Goal: Task Accomplishment & Management: Manage account settings

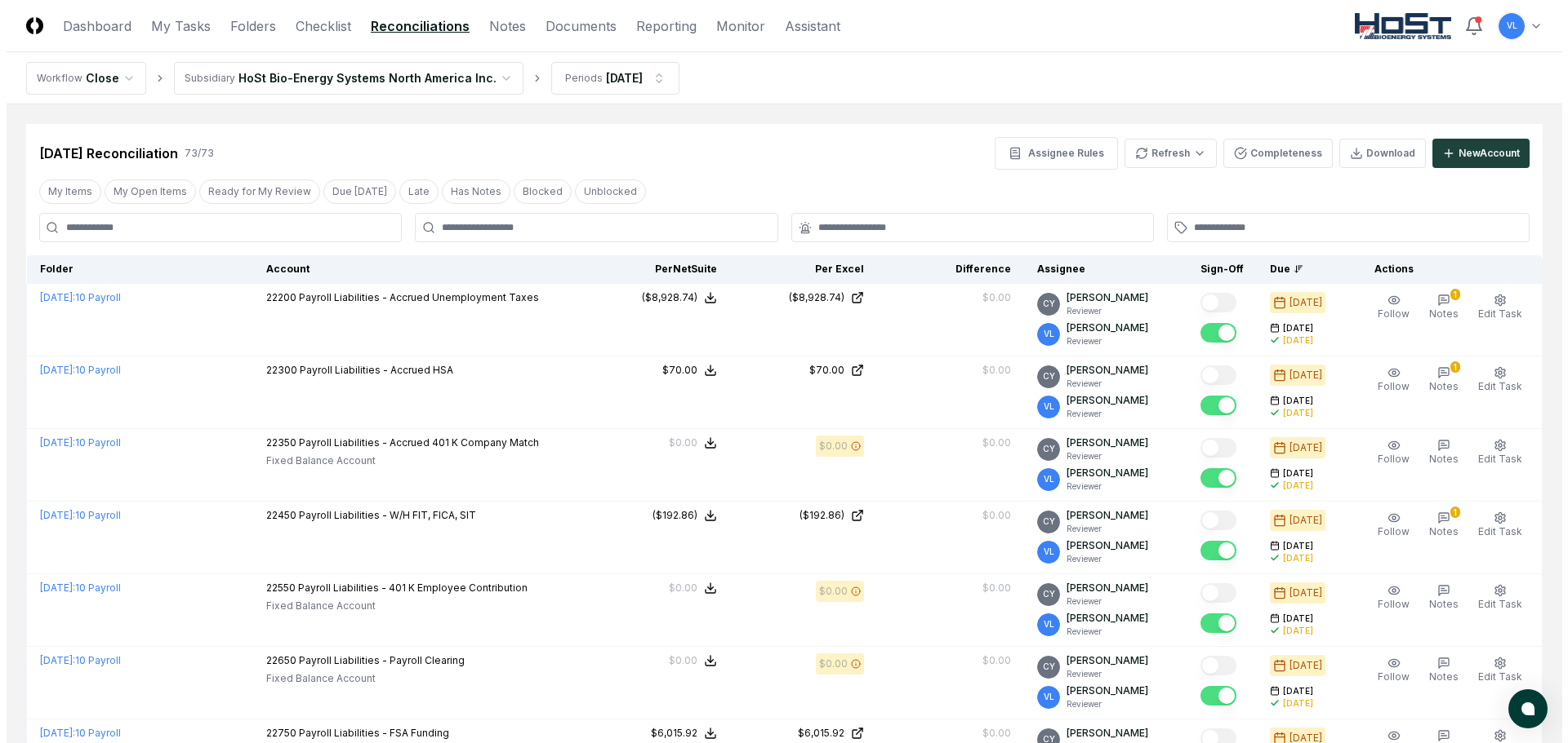
scroll to position [1361, 0]
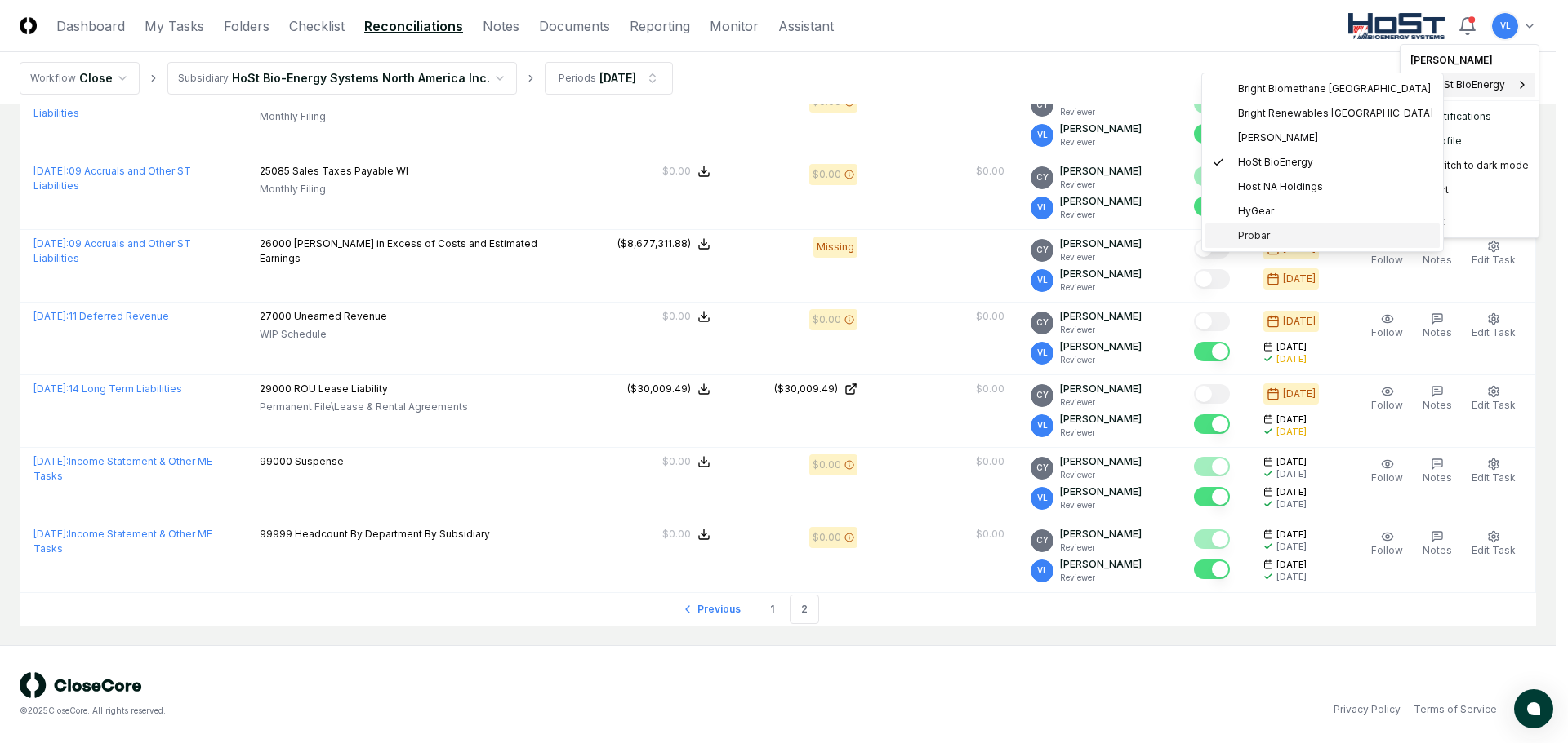
click at [1255, 236] on span "Probar" at bounding box center [1254, 236] width 32 height 15
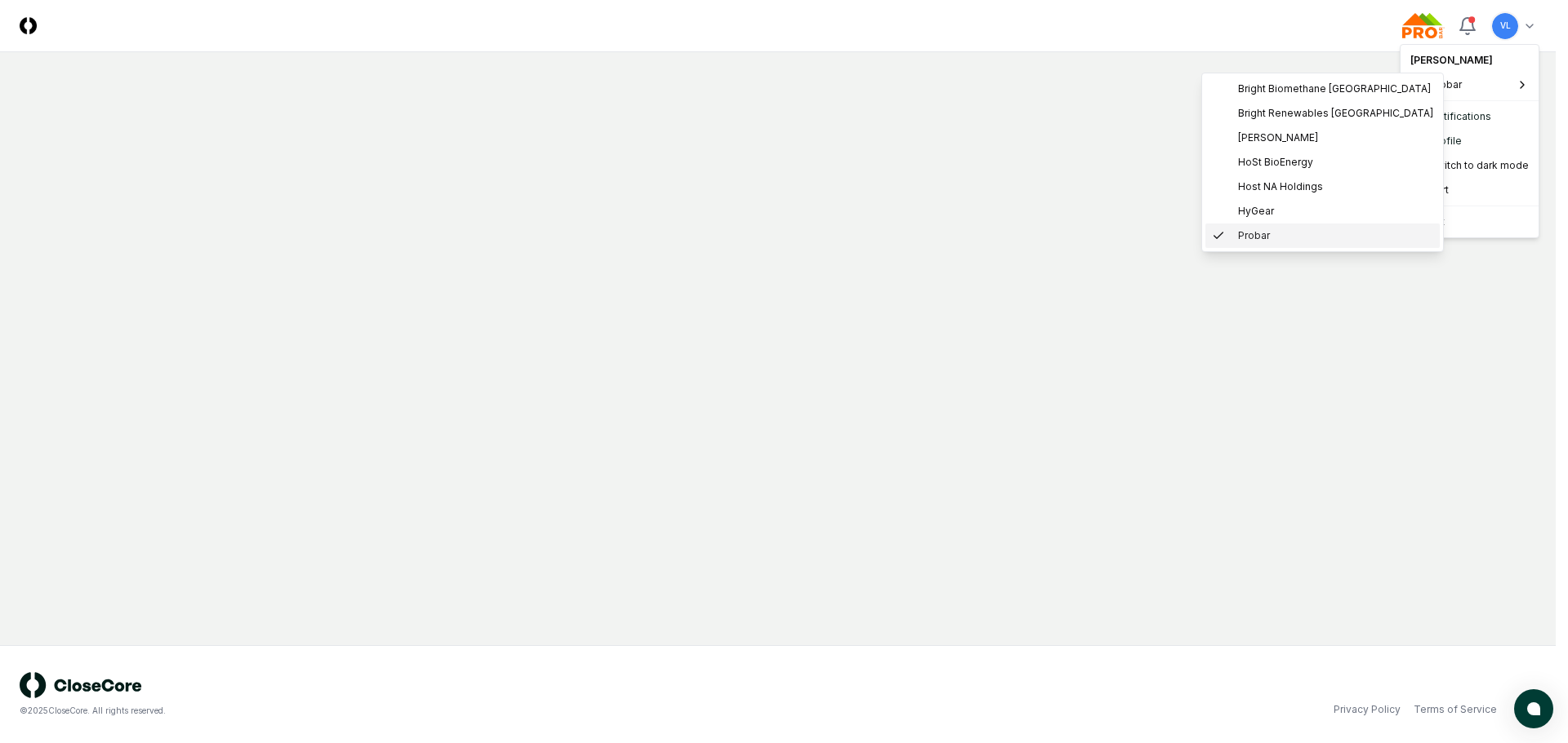
scroll to position [0, 0]
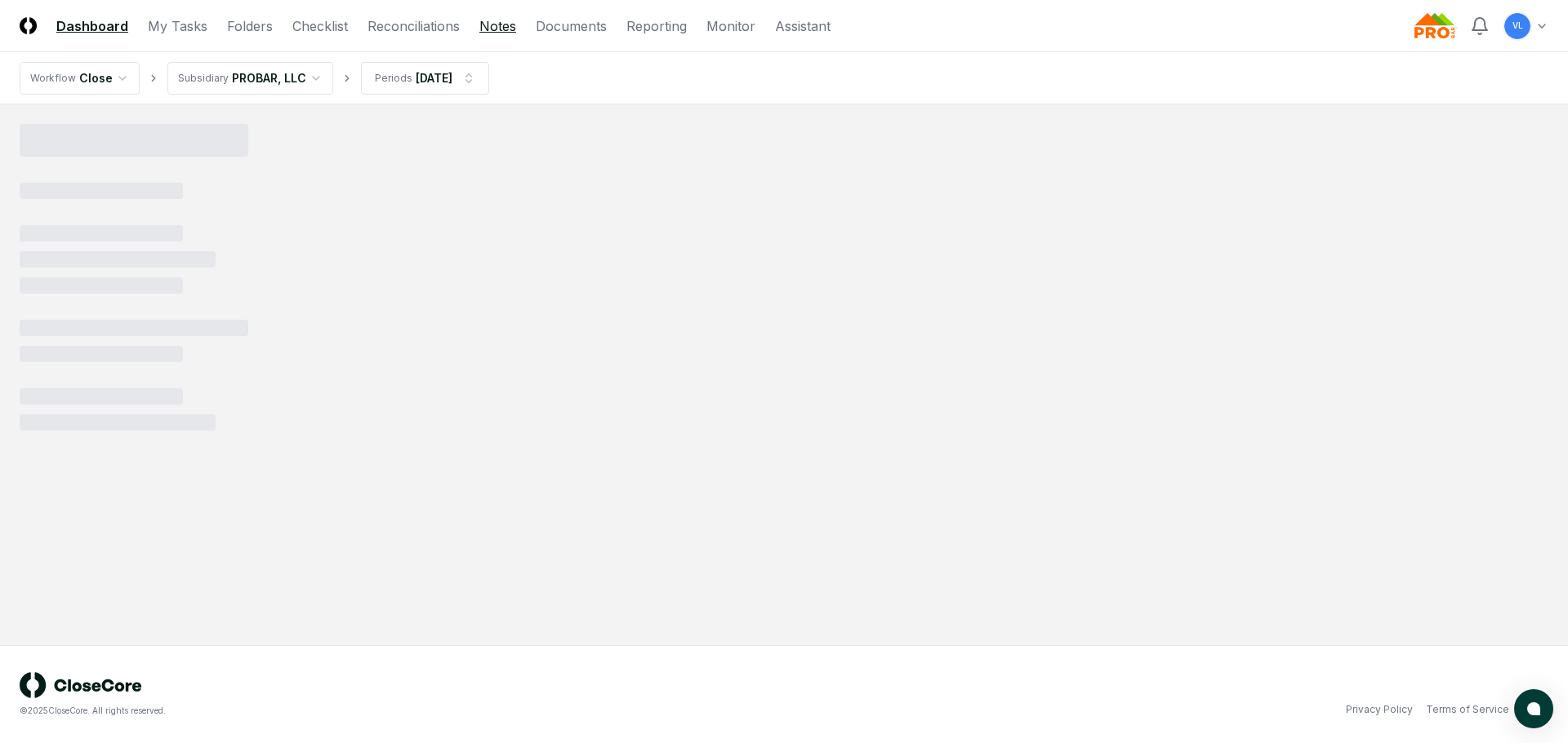
click at [487, 27] on link "Notes" at bounding box center [497, 26] width 36 height 20
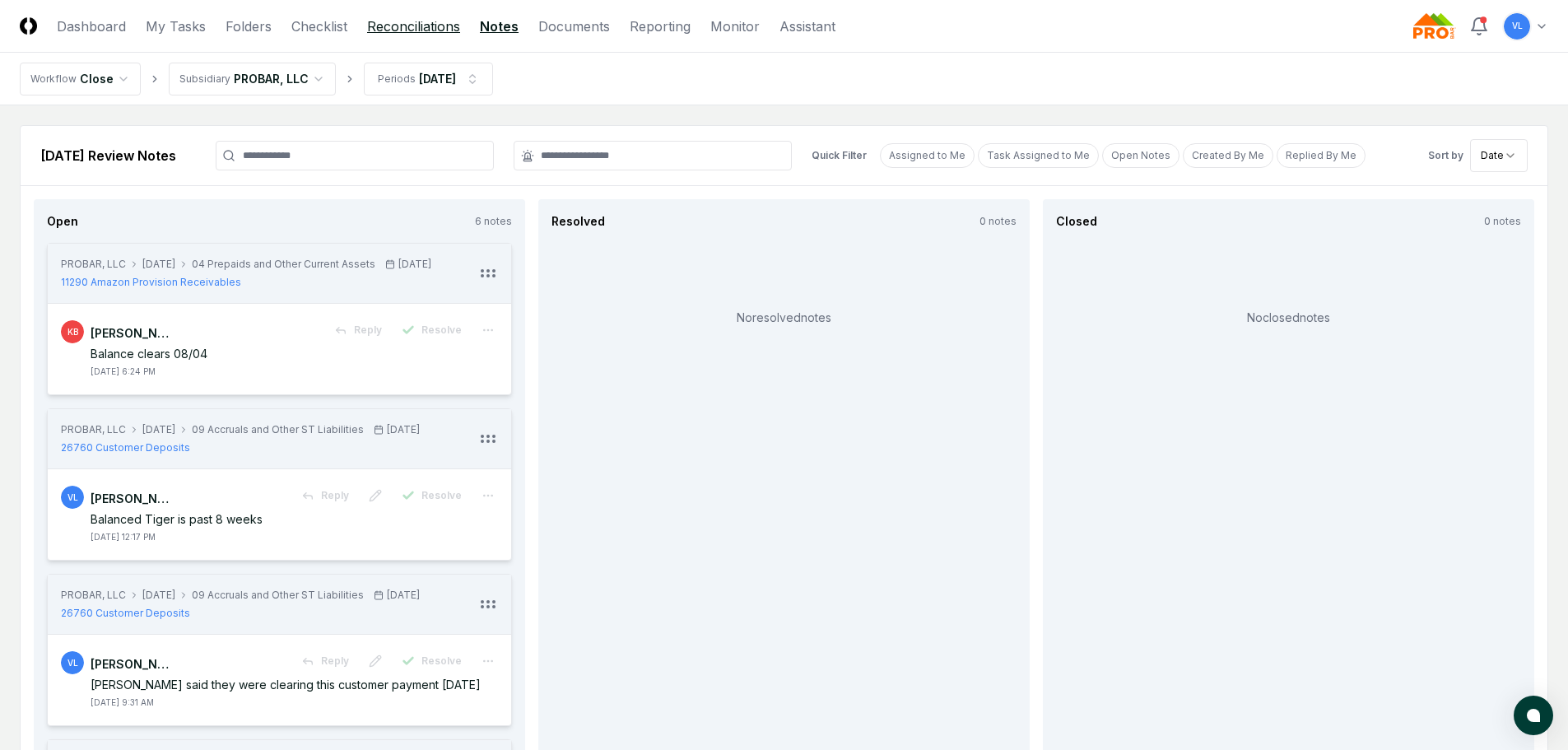
click at [367, 31] on link "Reconciliations" at bounding box center [413, 27] width 93 height 20
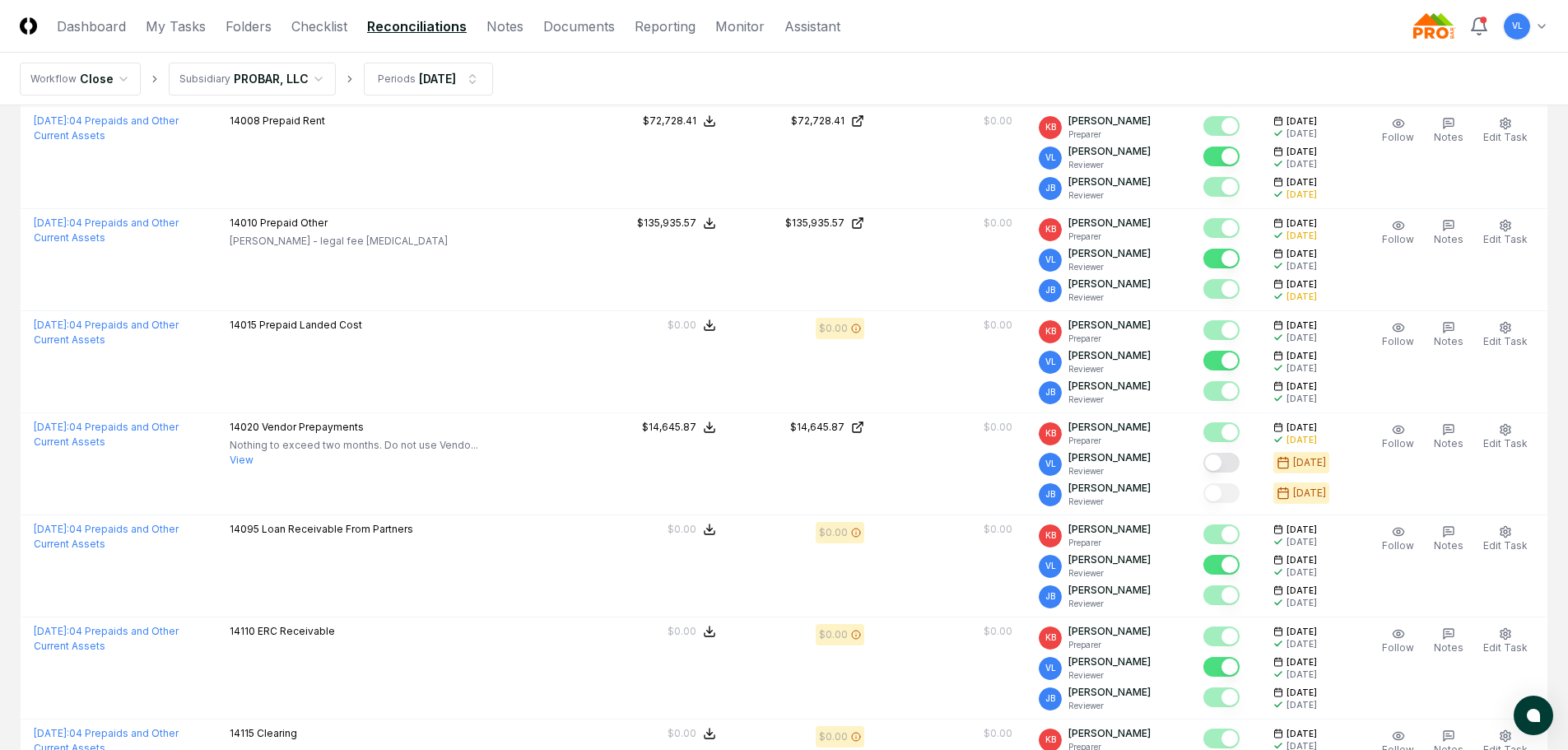
scroll to position [2553, 0]
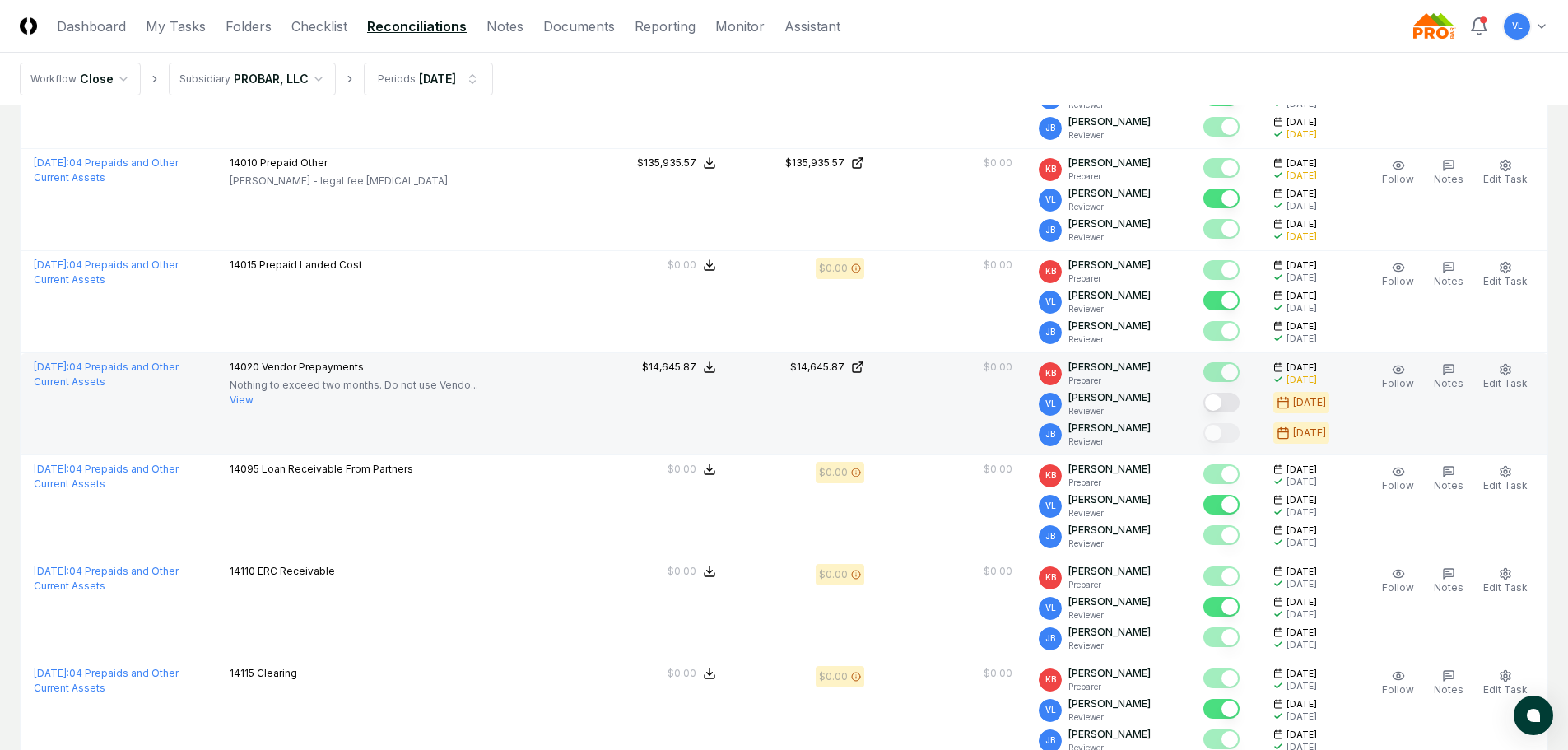
click at [1232, 393] on button "Mark complete" at bounding box center [1221, 403] width 36 height 20
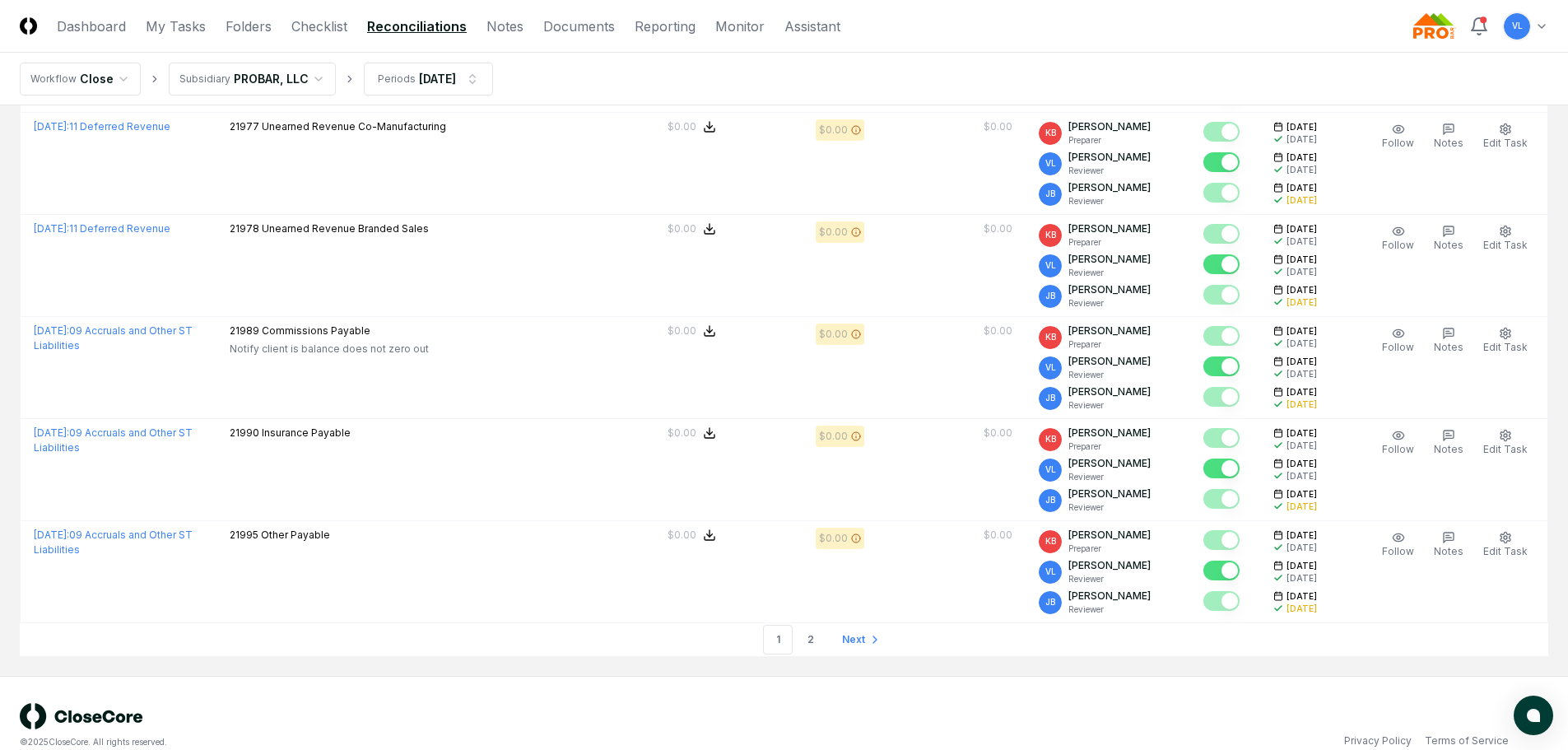
scroll to position [4420, 0]
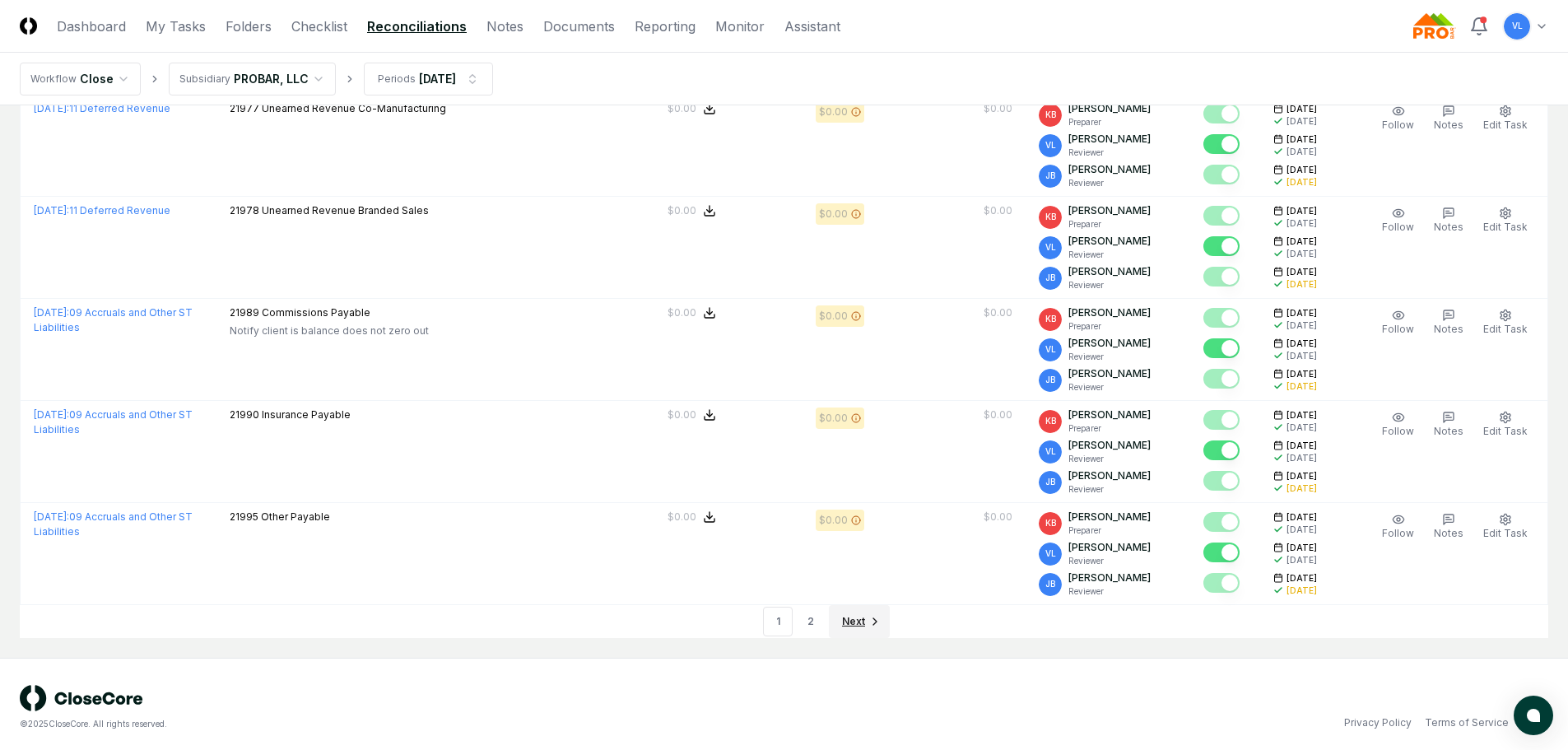
click at [852, 616] on span "Next" at bounding box center [853, 622] width 23 height 15
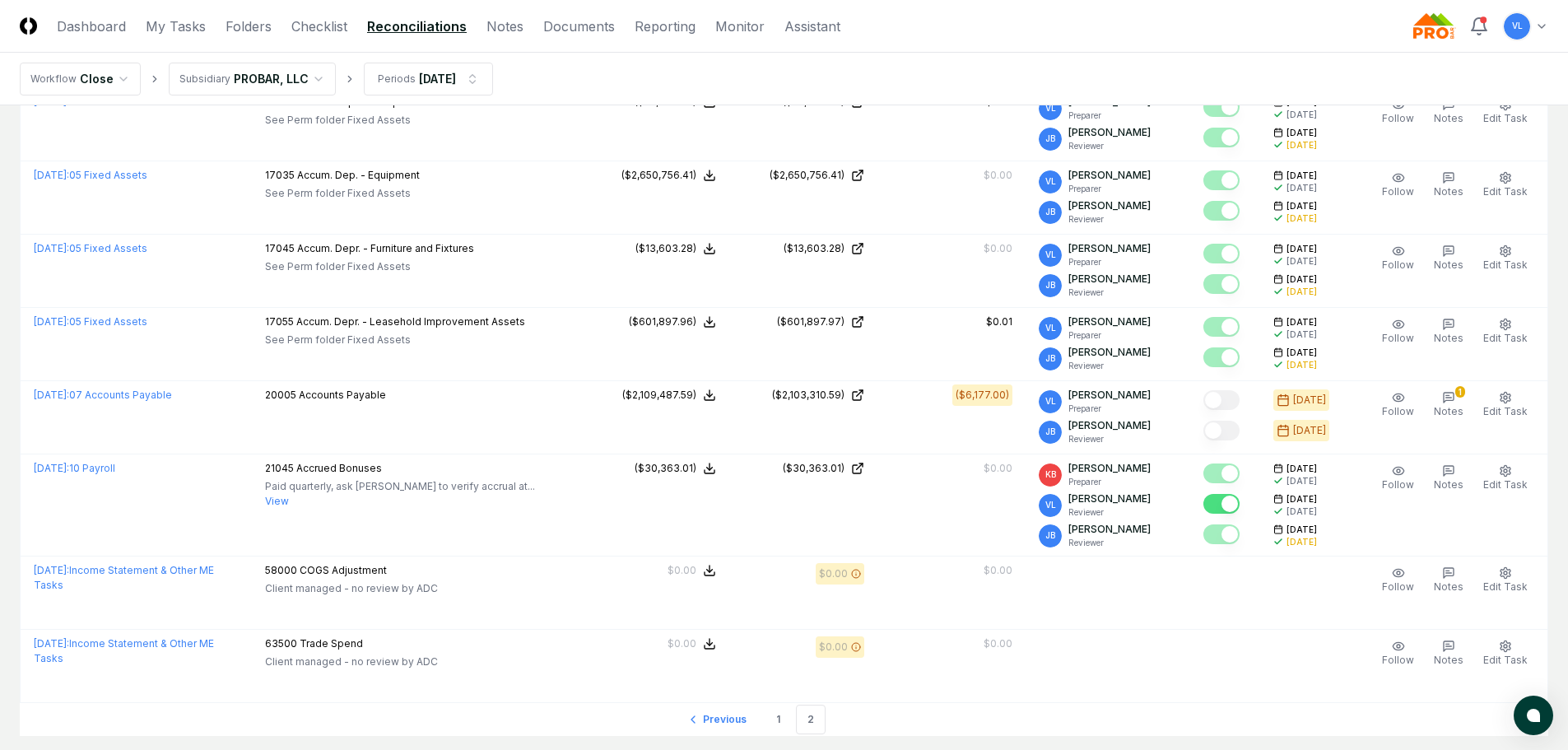
scroll to position [2965, 0]
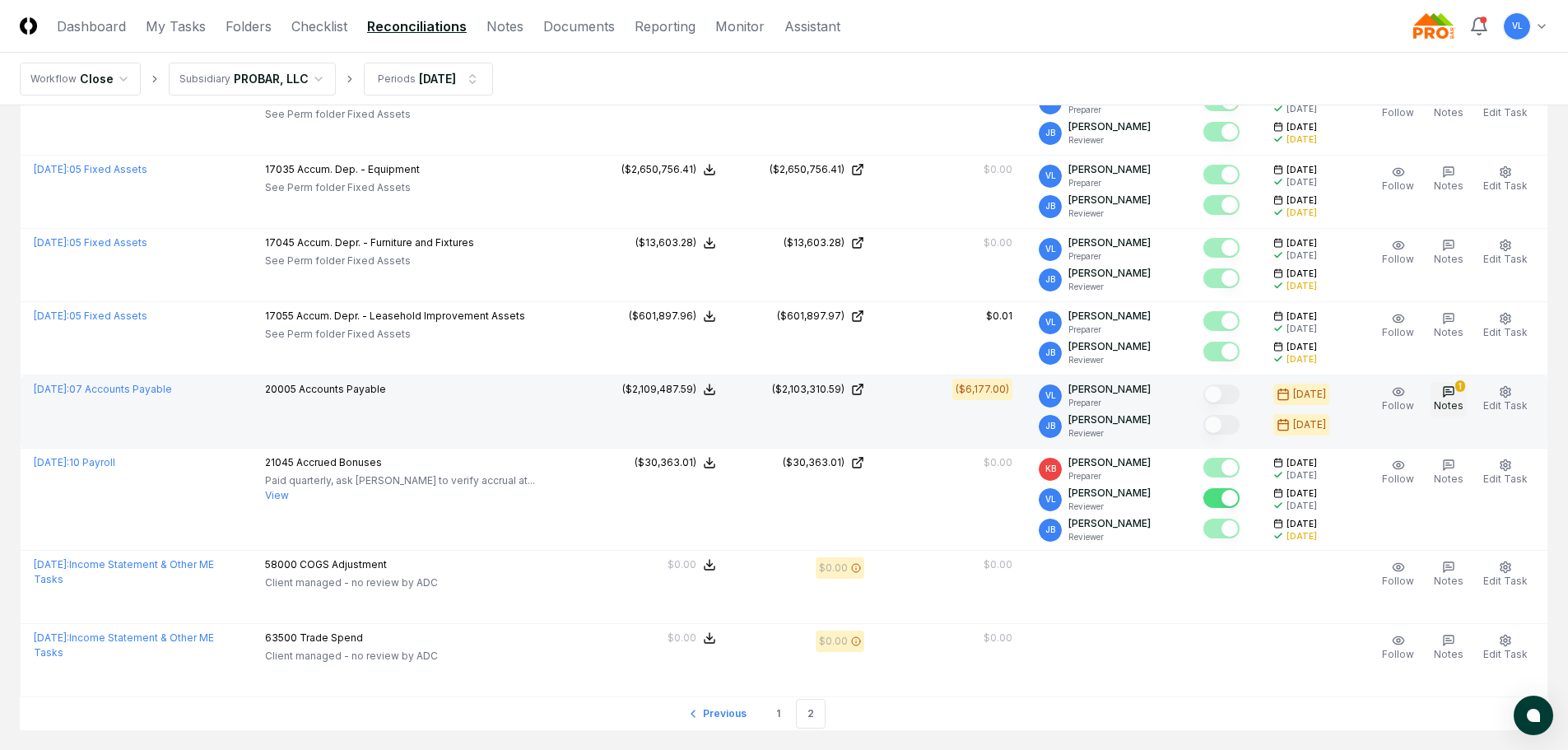
click at [1455, 385] on icon "button" at bounding box center [1449, 392] width 13 height 13
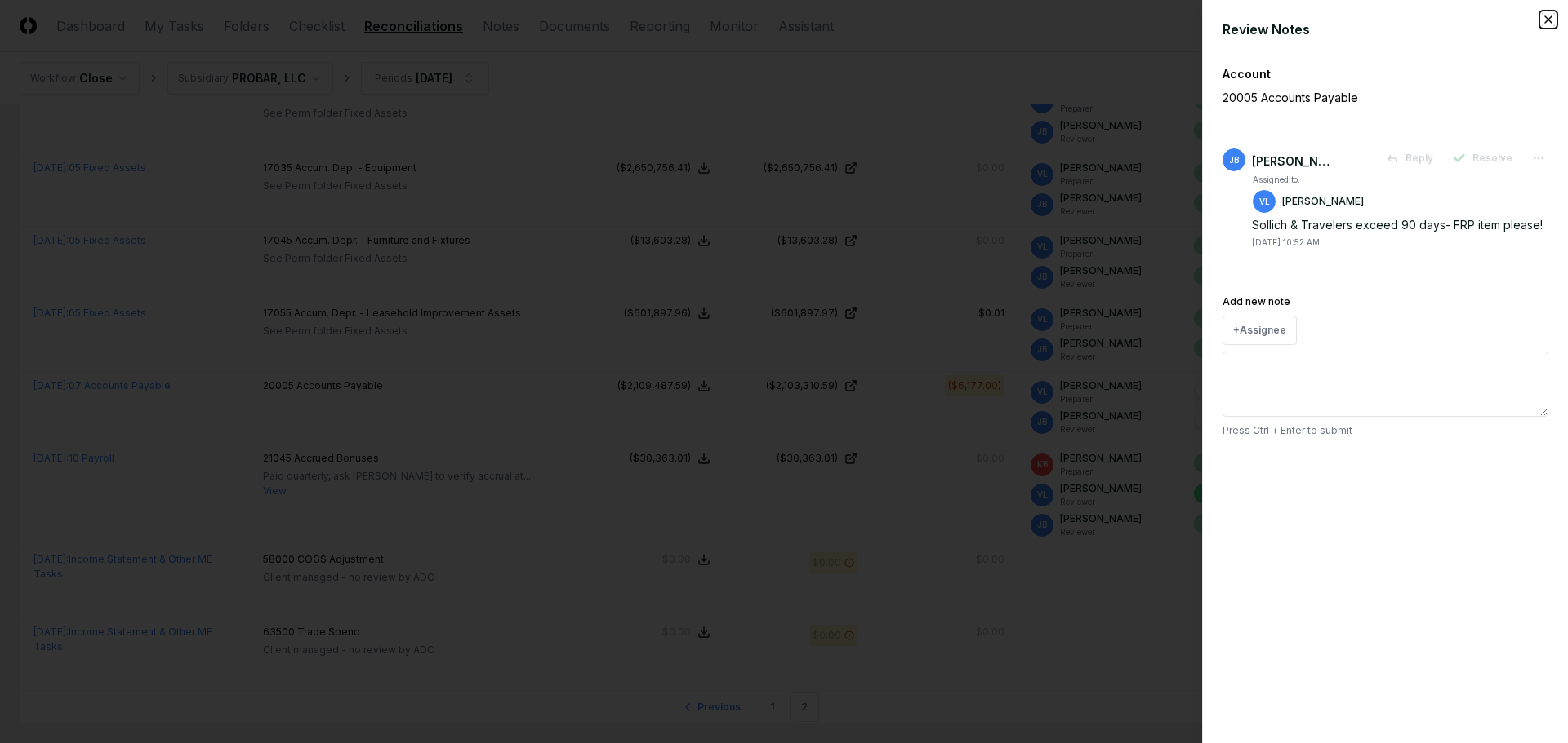
click at [1543, 19] on icon "button" at bounding box center [1548, 19] width 13 height 13
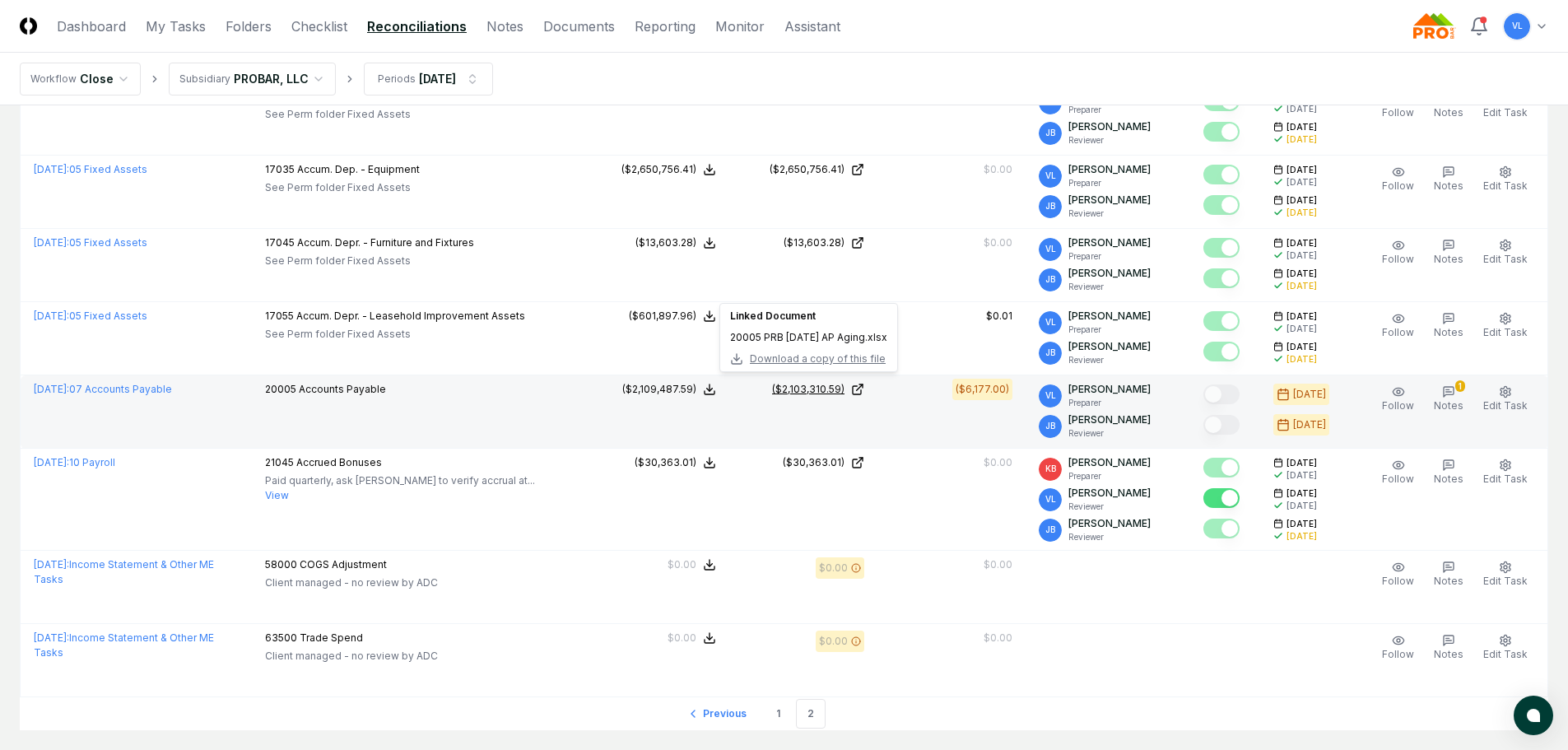
click at [805, 389] on div "($2,103,310.59)" at bounding box center [808, 390] width 73 height 15
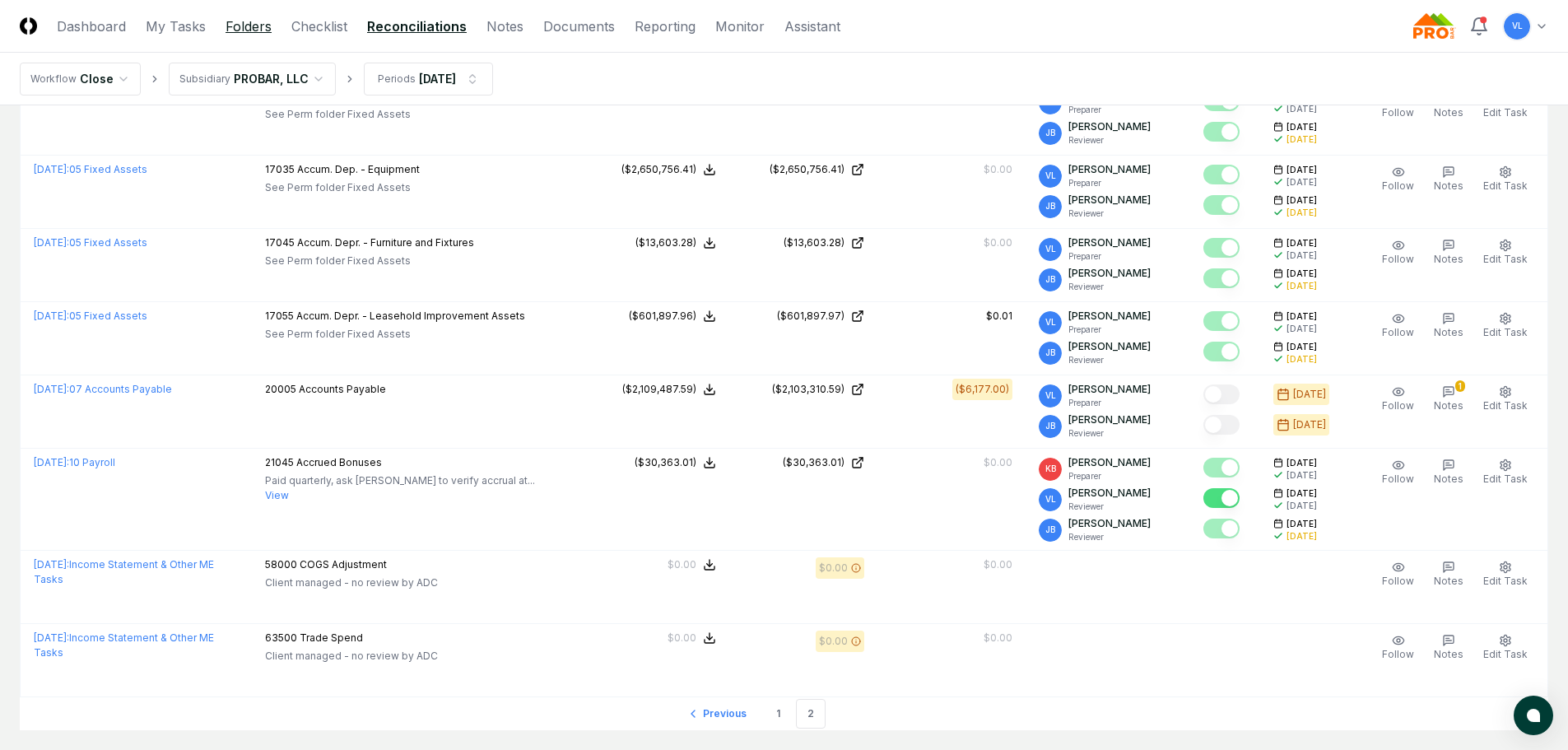
click at [237, 28] on link "Folders" at bounding box center [249, 27] width 46 height 20
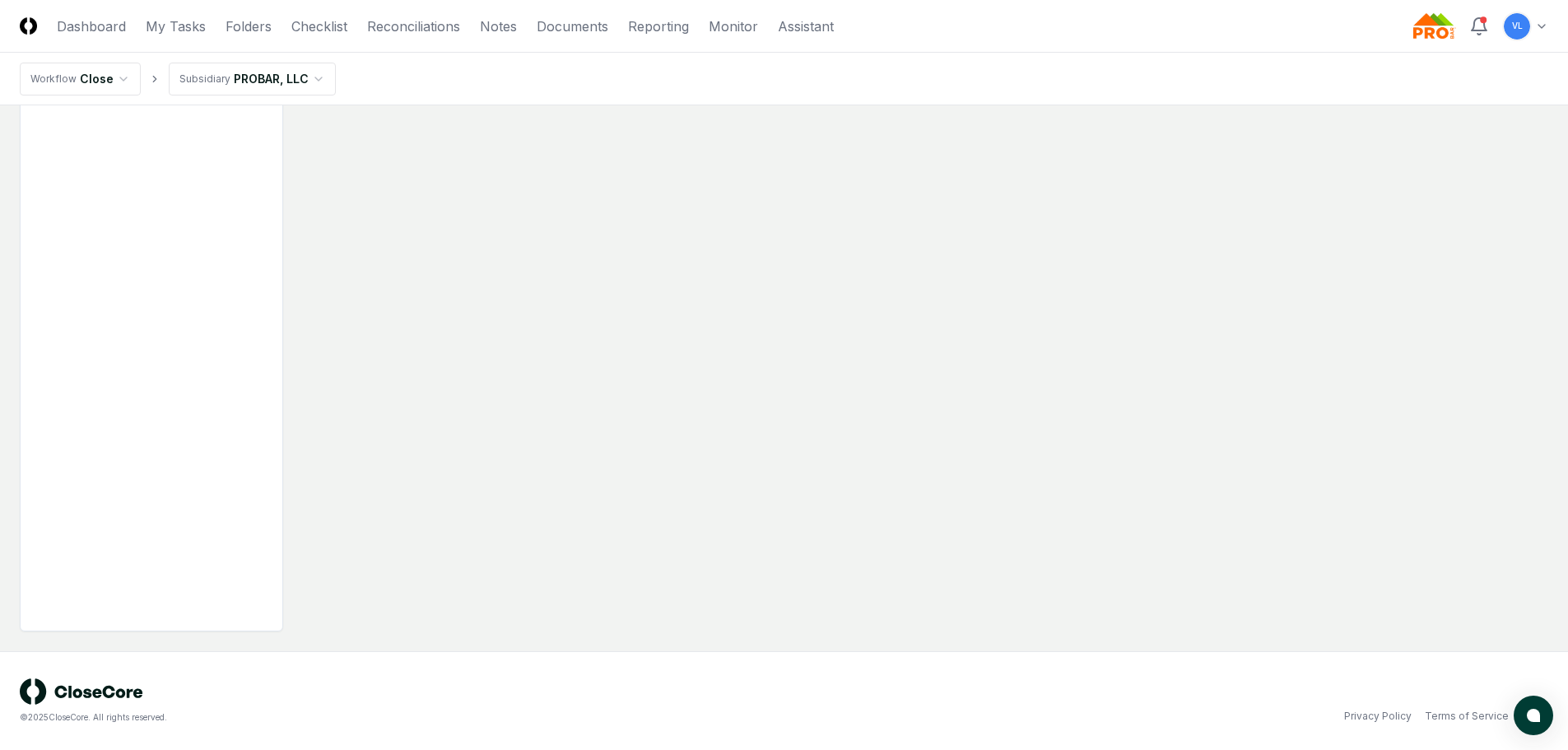
scroll to position [99, 0]
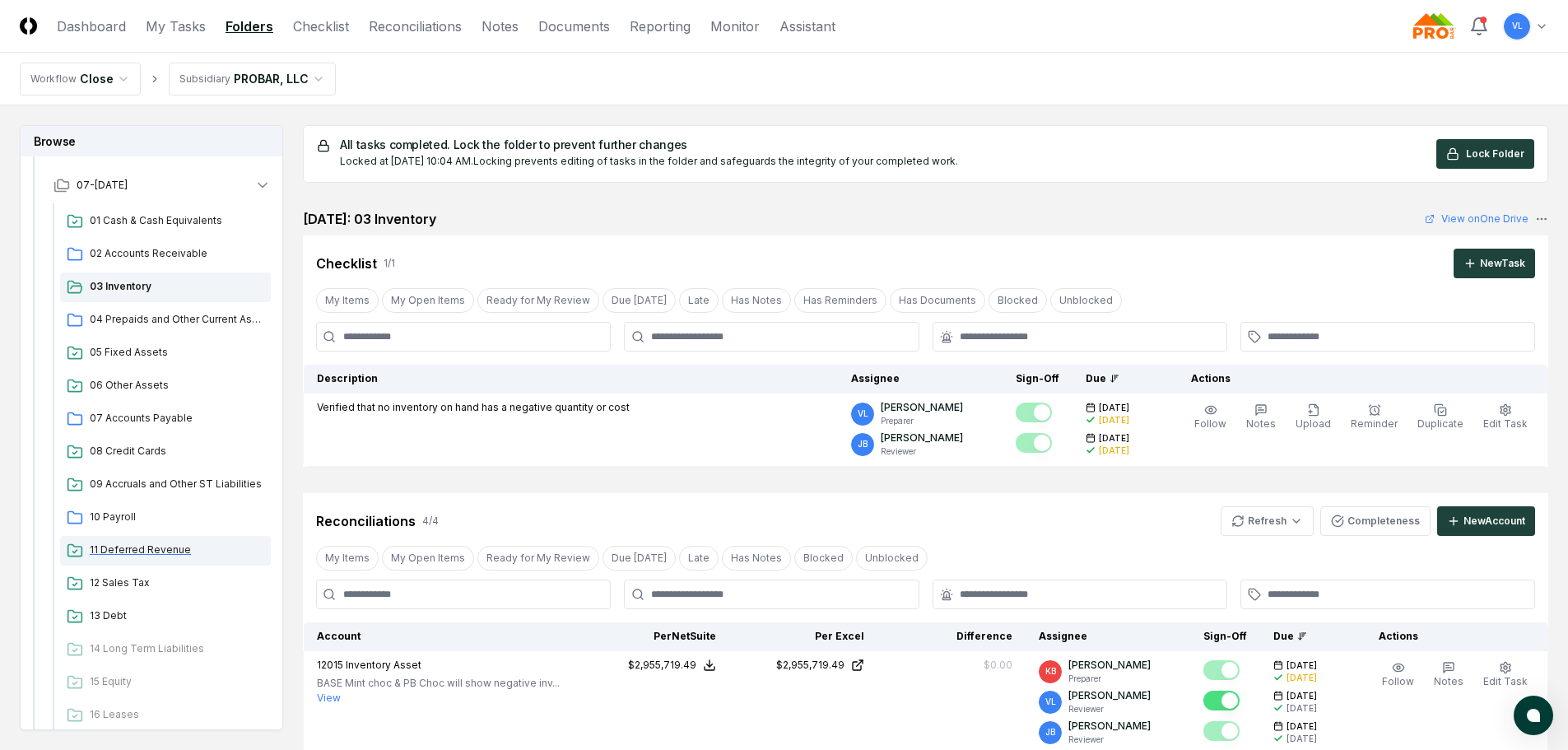
scroll to position [247, 0]
click at [163, 408] on span "07 Accounts Payable" at bounding box center [177, 415] width 175 height 15
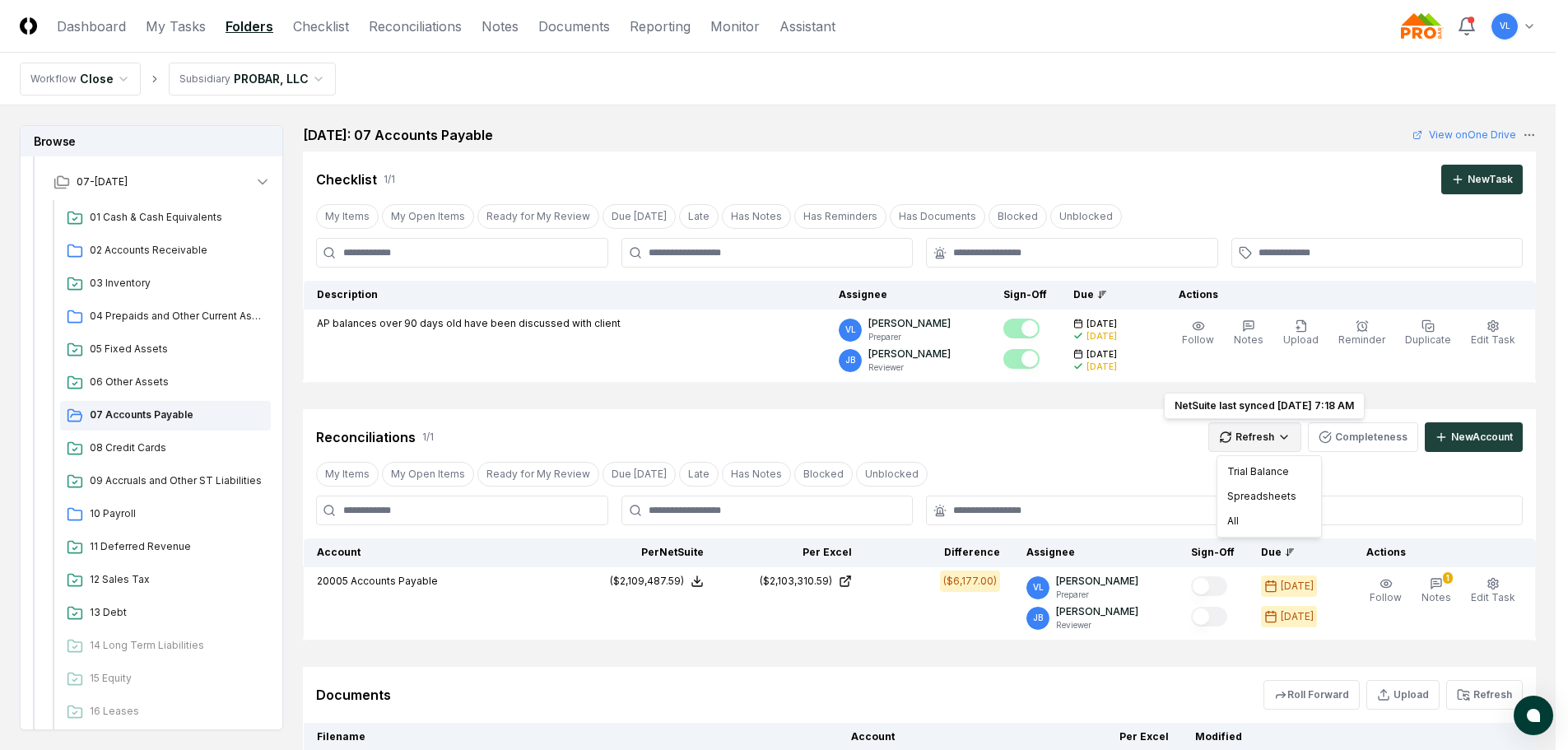
click at [1275, 440] on html "CloseCore Dashboard My Tasks Folders Checklist Reconciliations Notes Documents …" at bounding box center [784, 501] width 1568 height 1002
click at [1234, 527] on div "All" at bounding box center [1269, 521] width 97 height 25
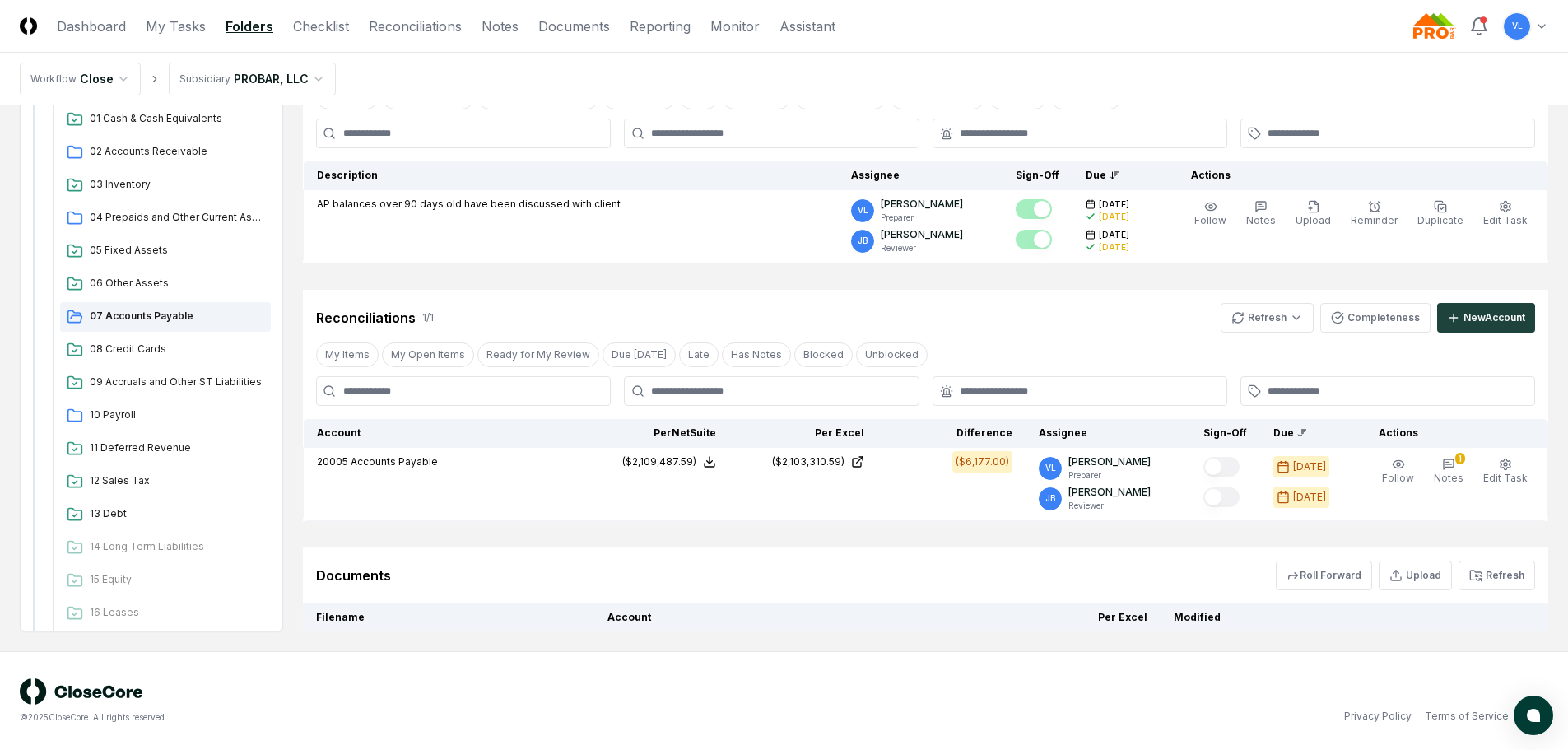
scroll to position [251, 0]
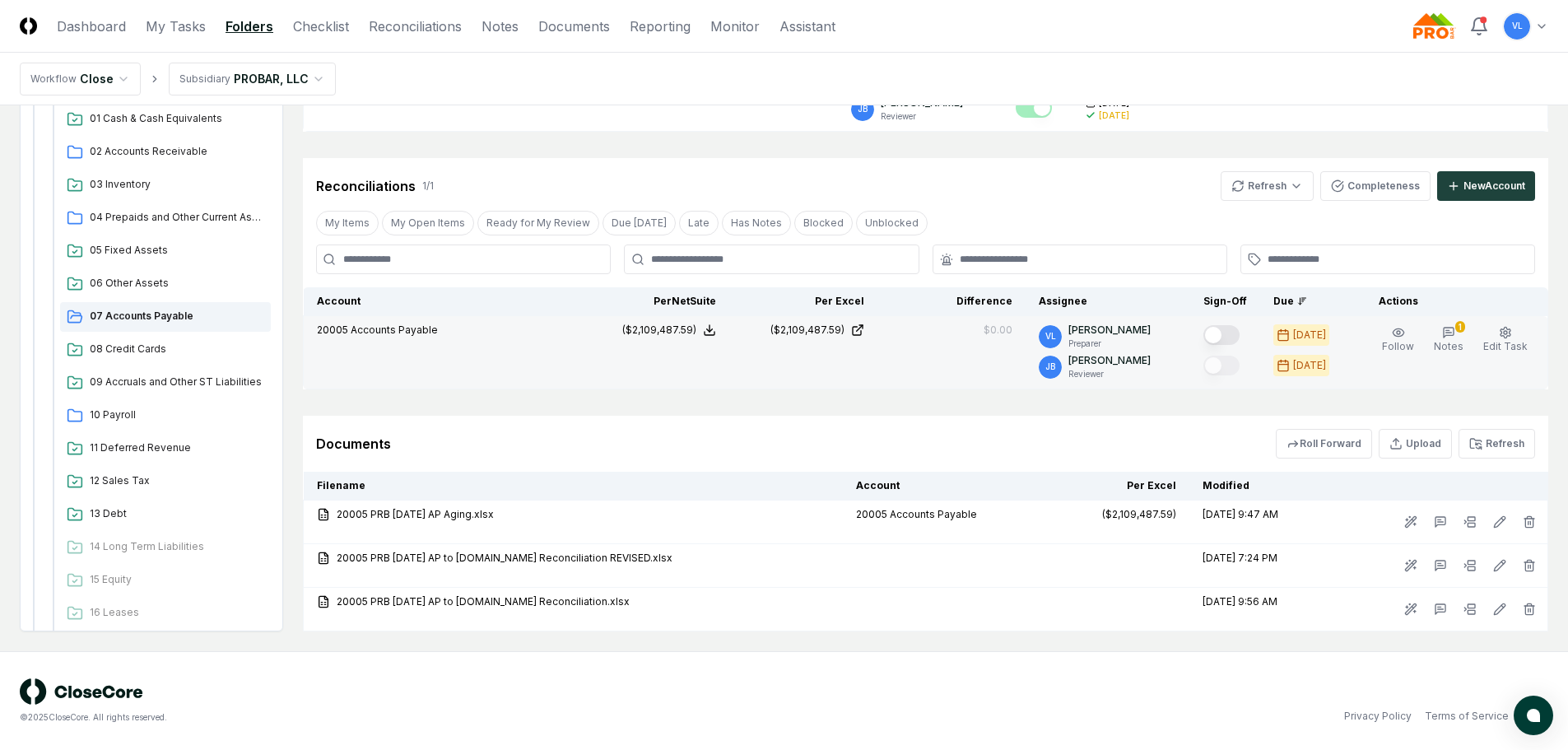
click at [1224, 337] on button "Mark complete" at bounding box center [1221, 335] width 36 height 20
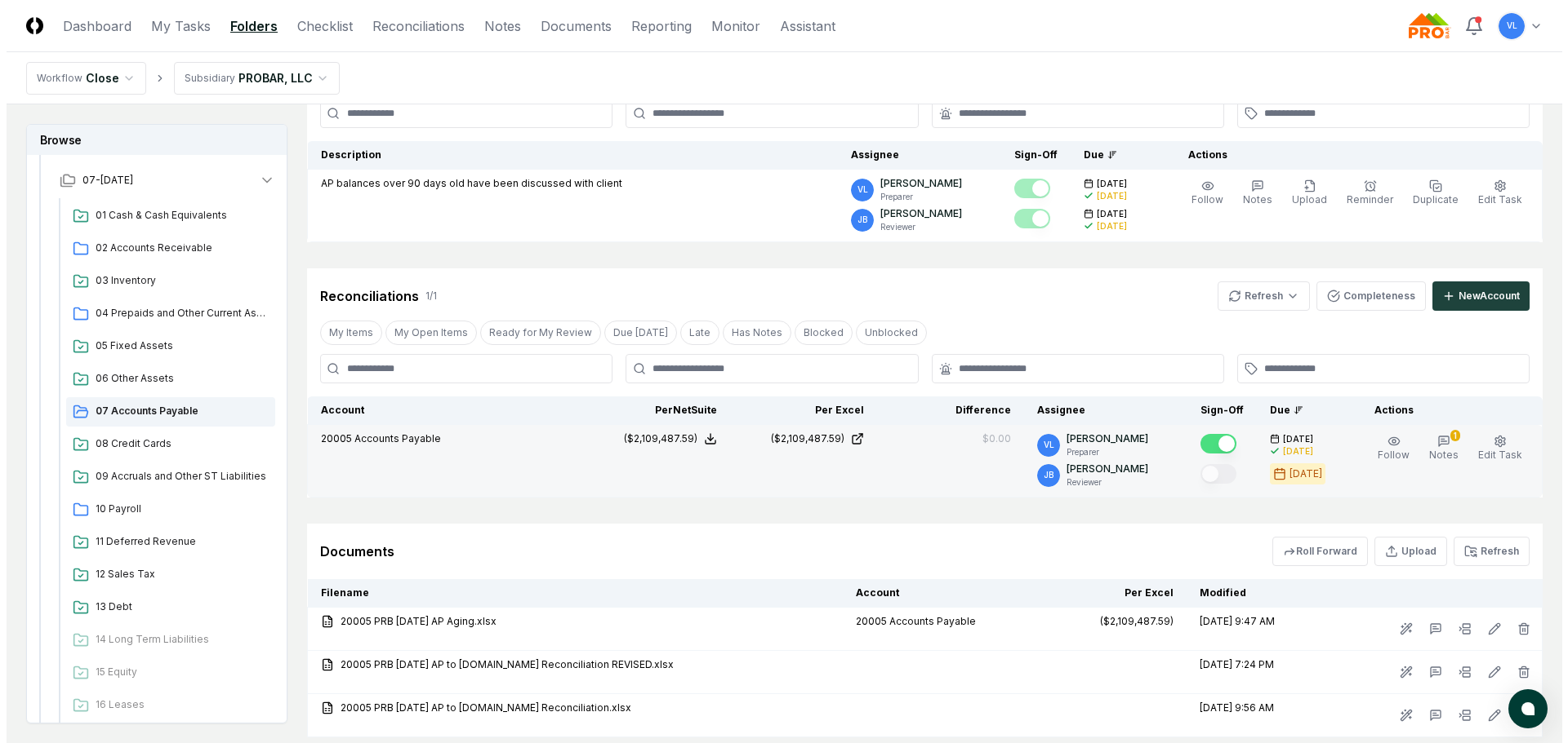
scroll to position [0, 0]
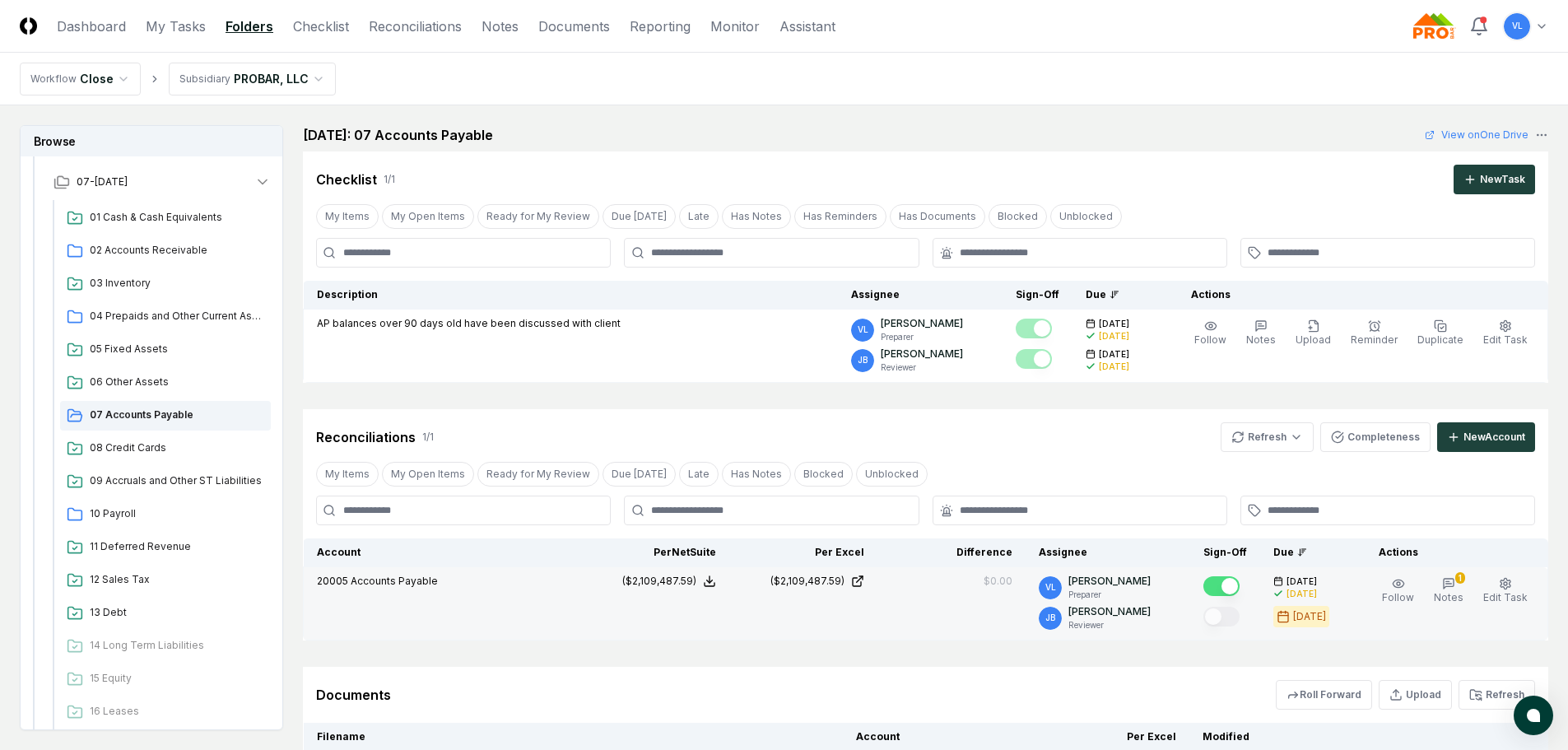
drag, startPoint x: 115, startPoint y: 28, endPoint x: 285, endPoint y: 57, distance: 172.5
click at [115, 28] on link "Dashboard" at bounding box center [91, 27] width 69 height 20
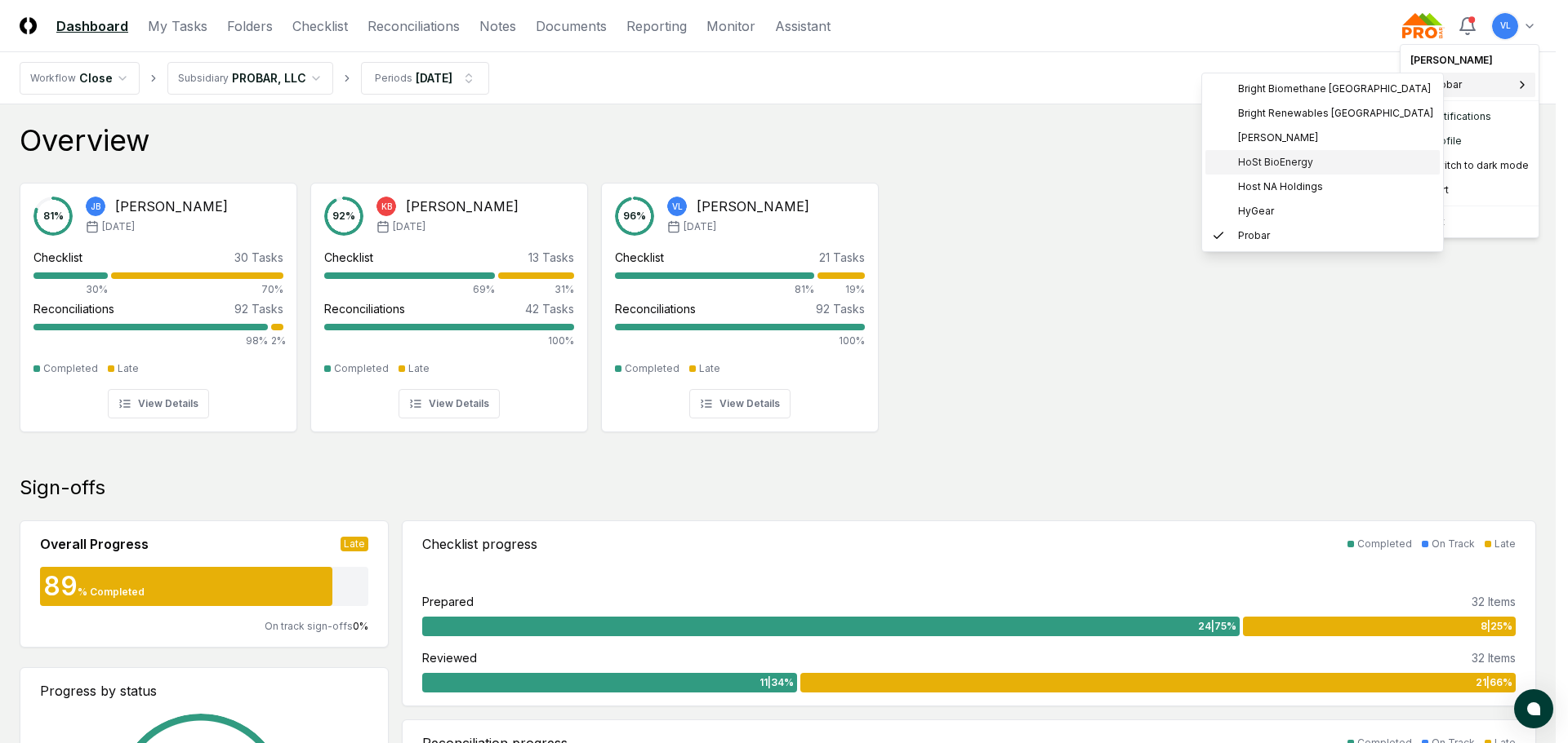
click at [1289, 158] on span "HoSt BioEnergy" at bounding box center [1276, 162] width 75 height 15
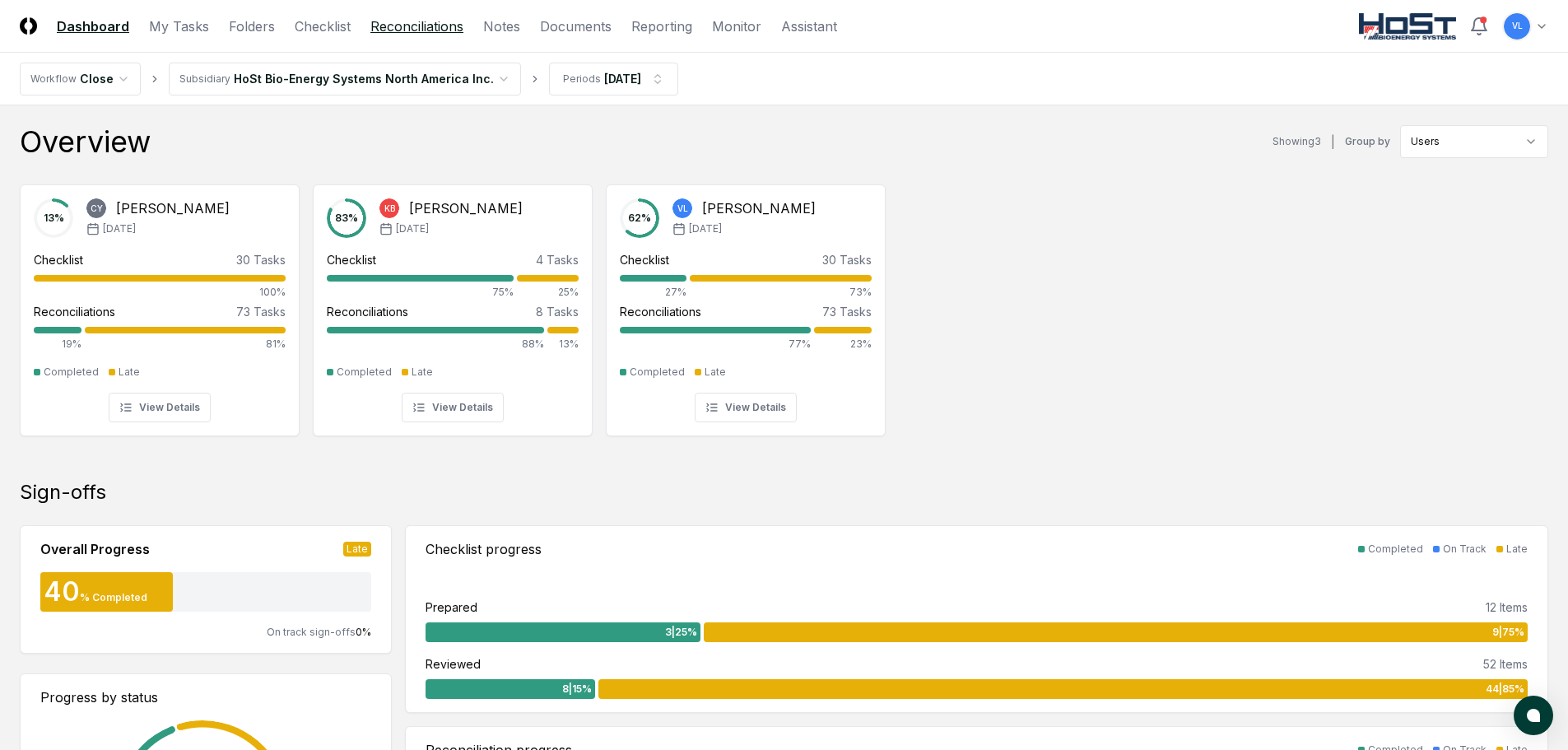
click at [448, 28] on link "Reconciliations" at bounding box center [416, 27] width 93 height 20
